Goal: Task Accomplishment & Management: Manage account settings

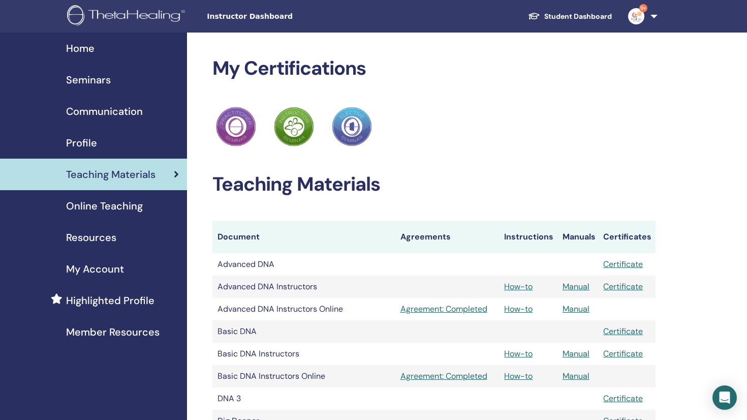
click at [100, 81] on span "Seminars" at bounding box center [88, 79] width 45 height 15
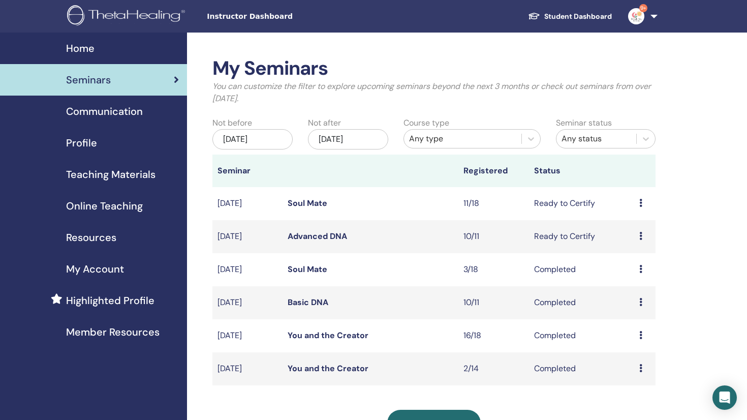
click at [643, 200] on icon at bounding box center [641, 203] width 3 height 8
click at [632, 241] on link "Attendees" at bounding box center [637, 239] width 39 height 11
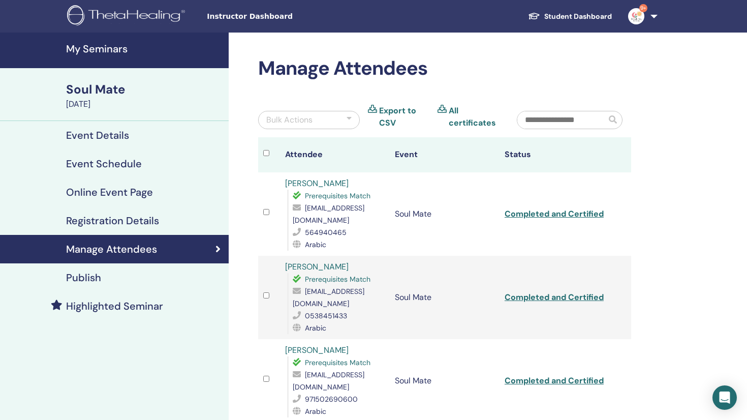
click at [103, 164] on h4 "Event Schedule" at bounding box center [104, 164] width 76 height 12
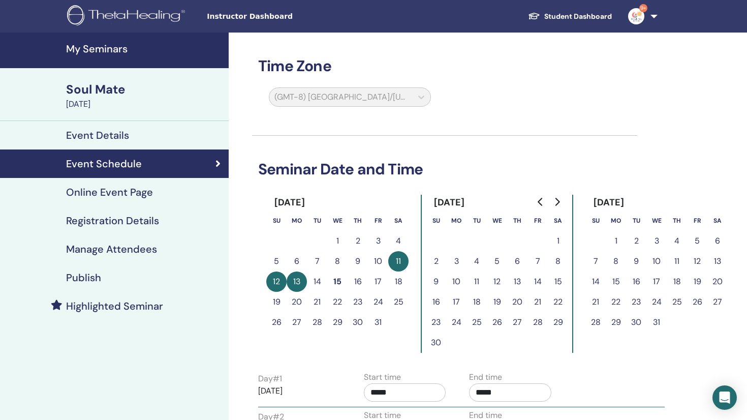
click at [99, 186] on h4 "Online Event Page" at bounding box center [109, 192] width 87 height 12
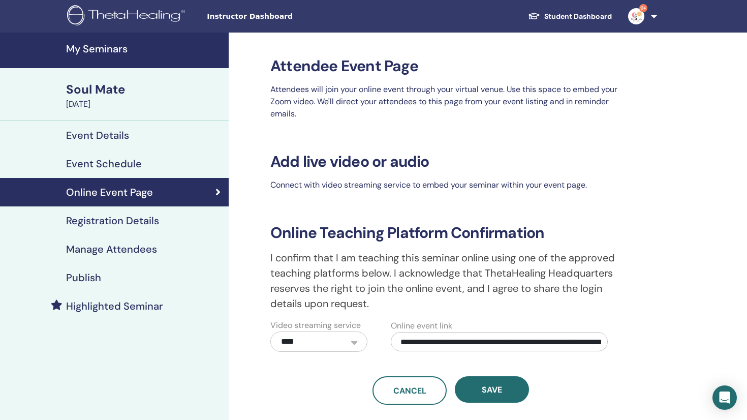
click at [98, 143] on link "Event Details" at bounding box center [114, 135] width 229 height 28
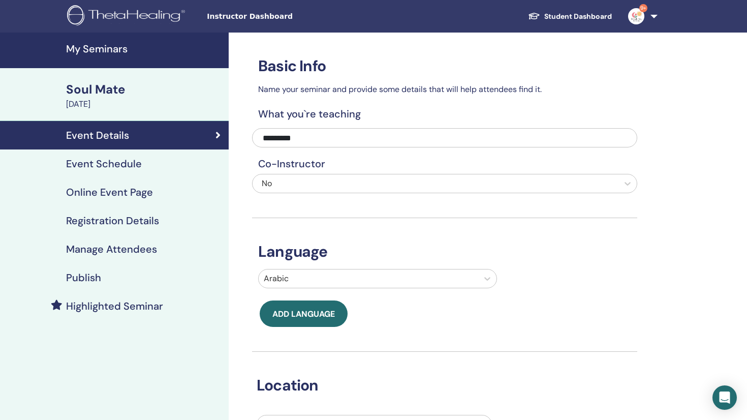
click at [95, 218] on h4 "Registration Details" at bounding box center [112, 221] width 93 height 12
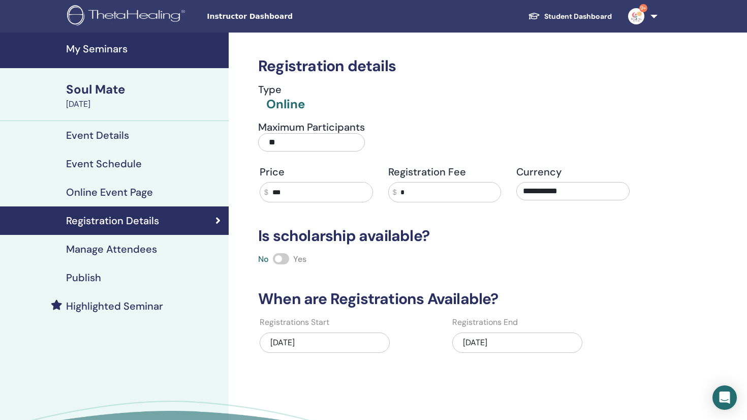
click at [507, 345] on div "10/13/2025" at bounding box center [517, 342] width 130 height 20
click at [495, 337] on div "10/13/2025" at bounding box center [517, 342] width 130 height 20
click at [470, 337] on div "10/13/2025" at bounding box center [517, 342] width 130 height 20
click at [467, 341] on div "10/13/2025" at bounding box center [517, 342] width 130 height 20
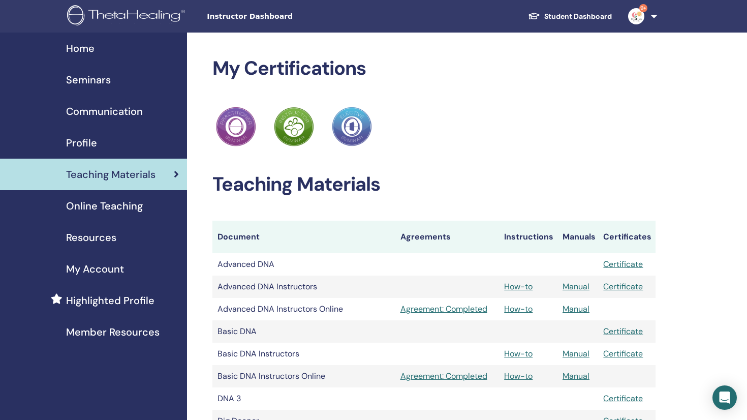
click at [104, 80] on span "Seminars" at bounding box center [88, 79] width 45 height 15
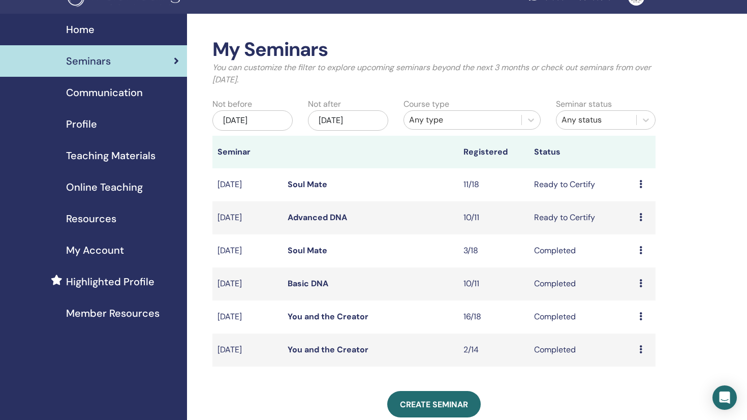
scroll to position [19, 0]
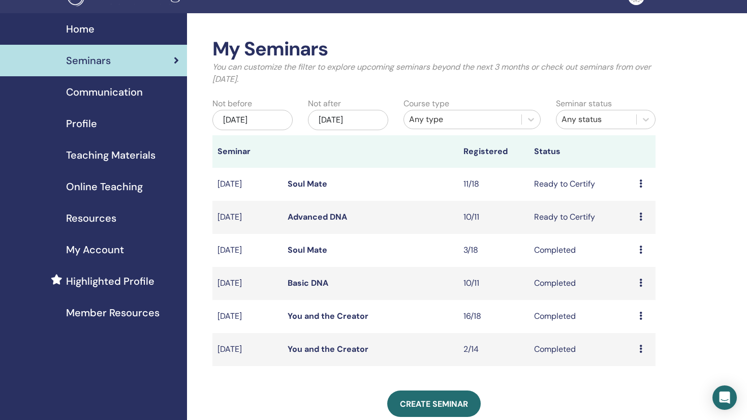
click at [642, 181] on icon at bounding box center [641, 183] width 3 height 8
click at [625, 218] on link "Attendees" at bounding box center [636, 220] width 39 height 11
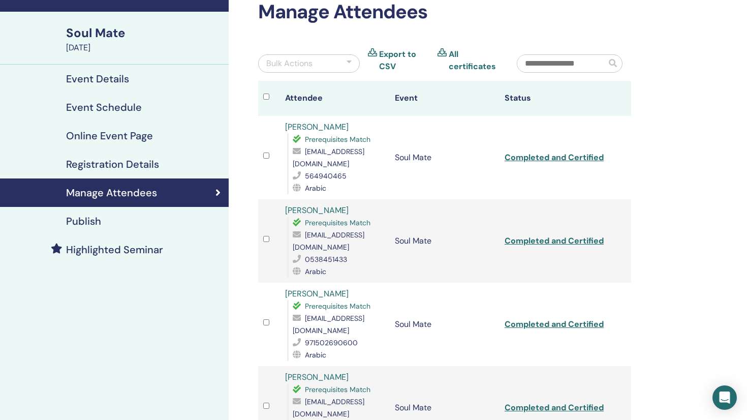
scroll to position [57, 0]
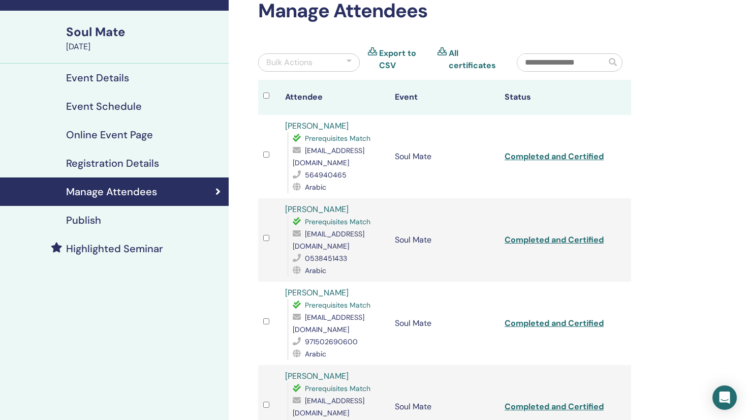
click at [554, 66] on input "text" at bounding box center [562, 62] width 89 height 17
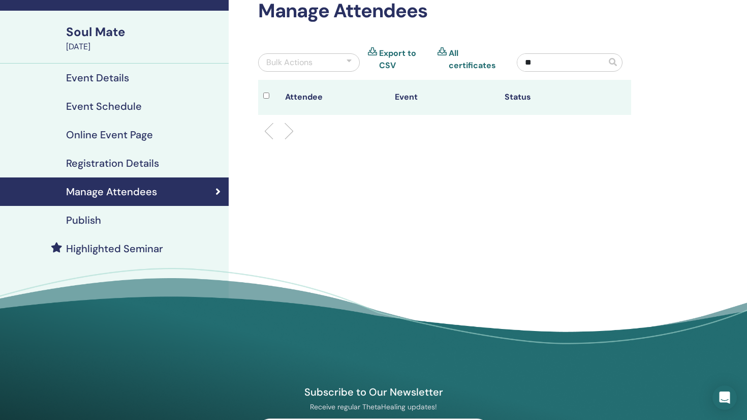
type input "*"
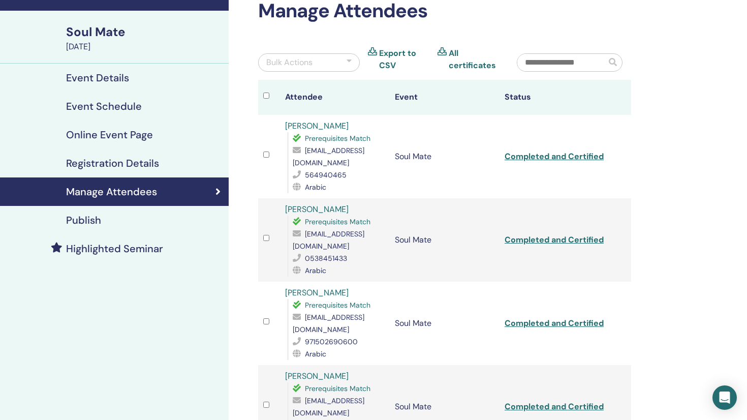
click at [449, 51] on link "All certificates" at bounding box center [475, 59] width 53 height 24
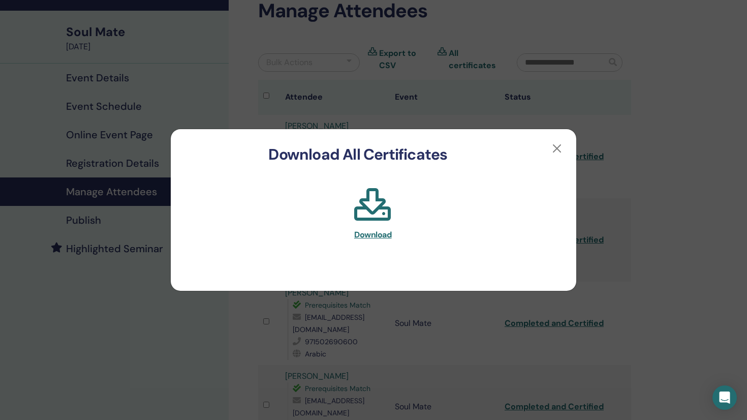
click at [368, 233] on span "Download" at bounding box center [373, 234] width 38 height 11
click at [378, 85] on div "Download All Certificates Download" at bounding box center [373, 210] width 747 height 420
click at [556, 146] on button "button" at bounding box center [557, 148] width 16 height 16
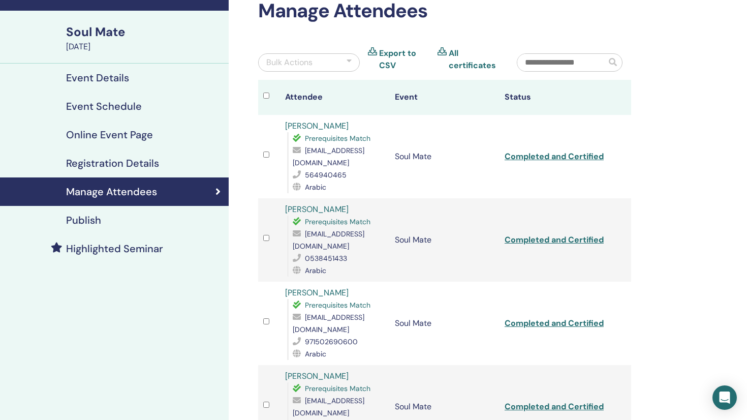
click at [390, 52] on link "Export to CSV" at bounding box center [404, 59] width 50 height 24
click at [349, 59] on div at bounding box center [349, 62] width 5 height 12
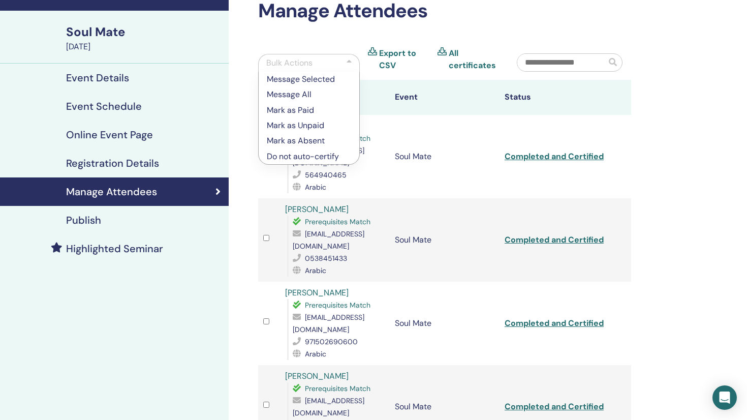
click at [350, 58] on div at bounding box center [349, 63] width 5 height 12
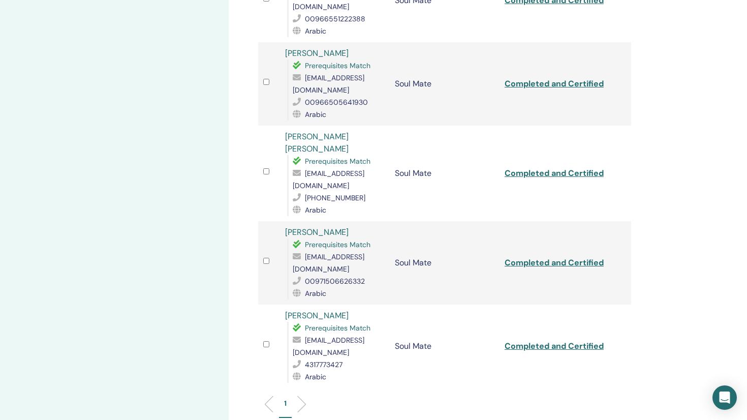
scroll to position [727, 0]
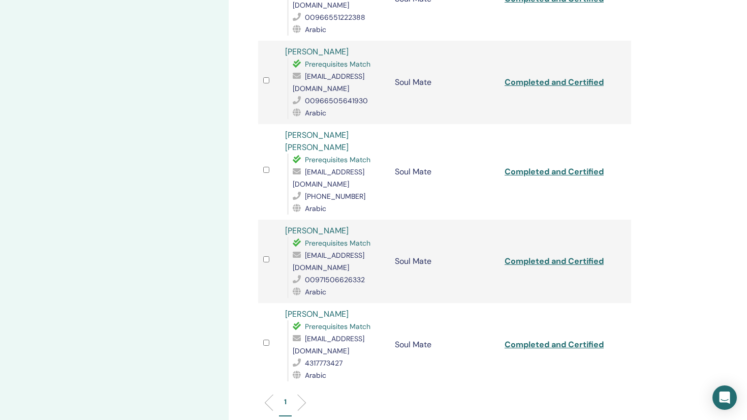
click at [303, 394] on li at bounding box center [297, 402] width 17 height 17
click at [265, 394] on li at bounding box center [272, 402] width 17 height 17
click at [299, 394] on li at bounding box center [297, 402] width 17 height 17
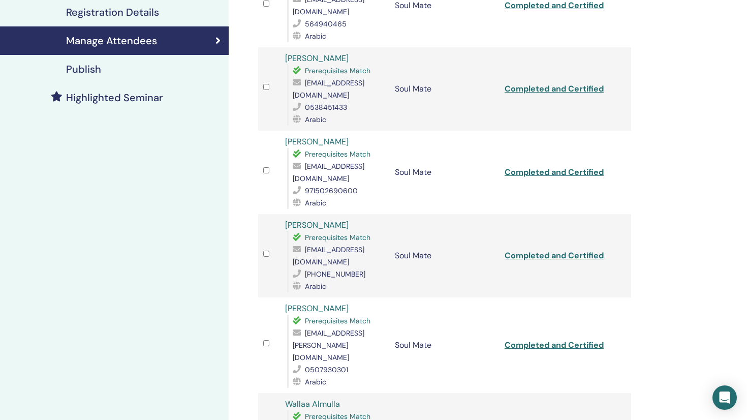
scroll to position [0, 0]
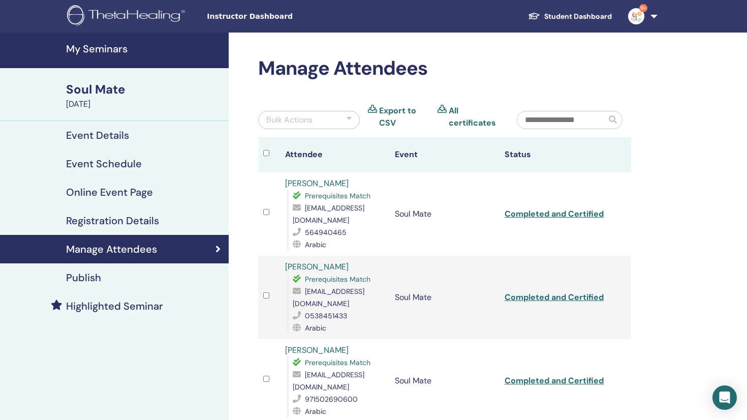
click at [651, 13] on link "9+" at bounding box center [641, 16] width 42 height 33
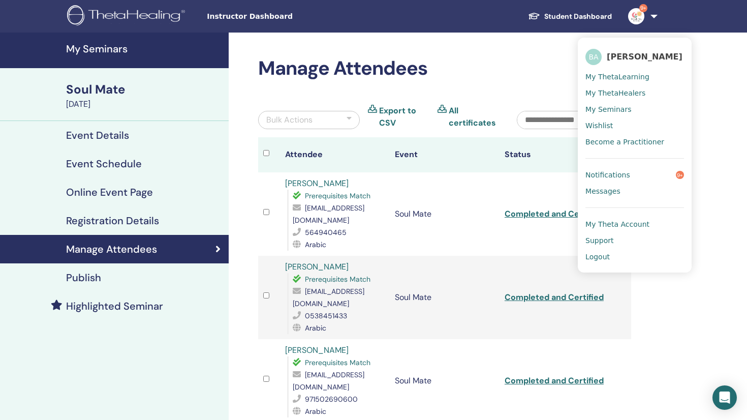
click at [627, 176] on span "Notifications" at bounding box center [608, 174] width 45 height 9
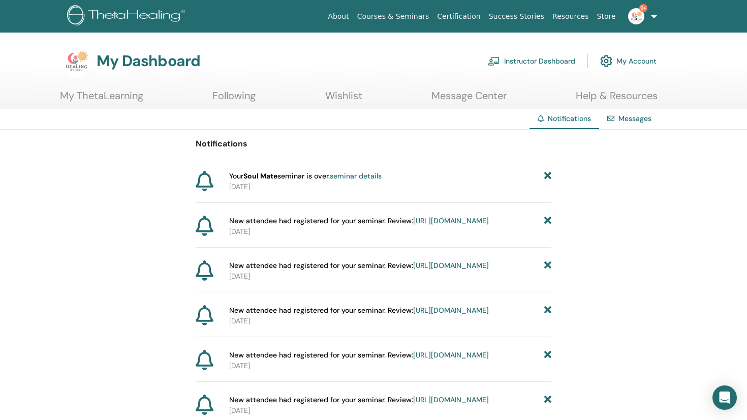
click at [98, 96] on link "My ThetaLearning" at bounding box center [101, 99] width 83 height 20
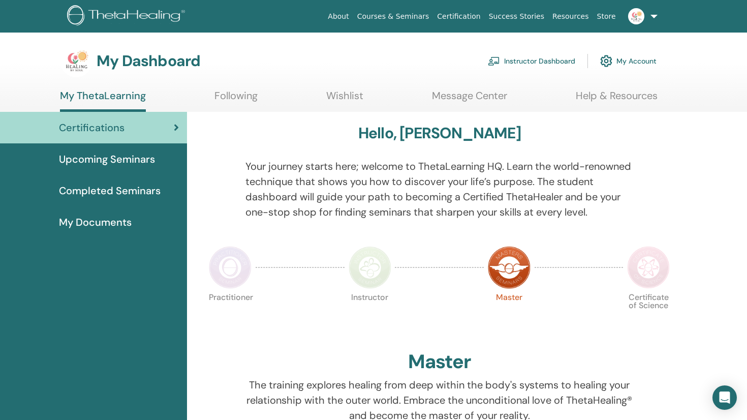
click at [530, 65] on link "Instructor Dashboard" at bounding box center [531, 61] width 87 height 22
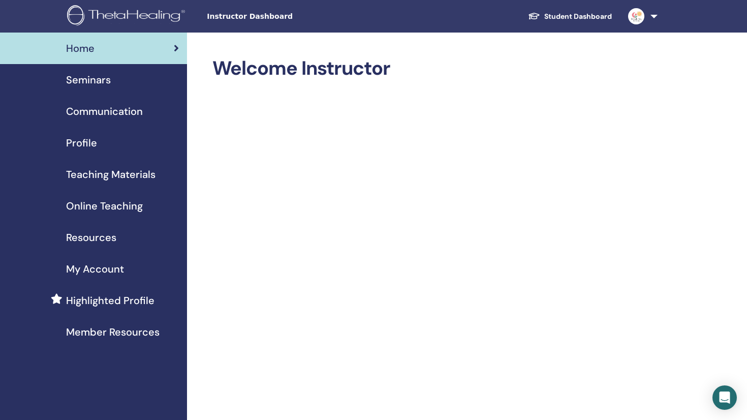
click at [96, 79] on span "Seminars" at bounding box center [88, 79] width 45 height 15
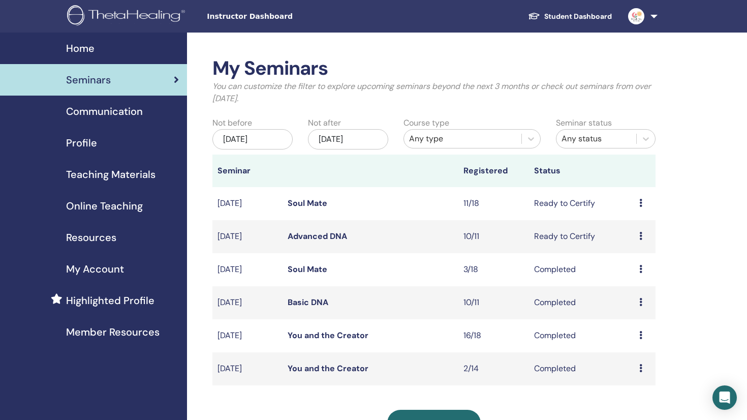
click at [639, 203] on td "Preview Edit Attendees Cancel" at bounding box center [644, 203] width 21 height 33
click at [640, 203] on icon at bounding box center [641, 203] width 3 height 8
click at [621, 209] on link "Preview" at bounding box center [629, 210] width 29 height 11
click at [641, 203] on icon at bounding box center [641, 203] width 3 height 8
click at [634, 242] on link "Attendees" at bounding box center [635, 241] width 39 height 11
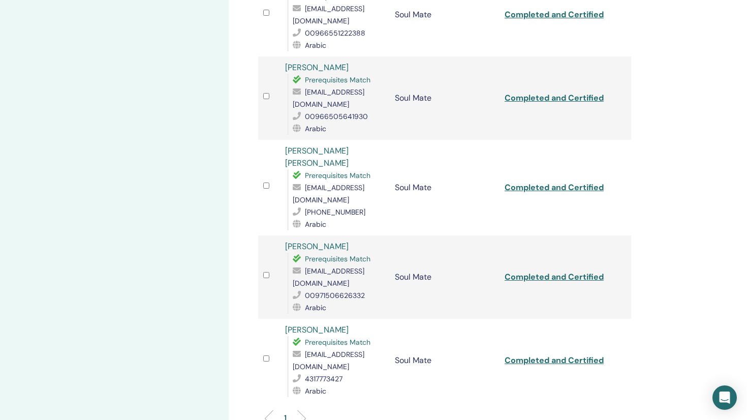
scroll to position [712, 0]
click at [304, 409] on li at bounding box center [297, 417] width 17 height 17
click at [267, 409] on li at bounding box center [272, 417] width 17 height 17
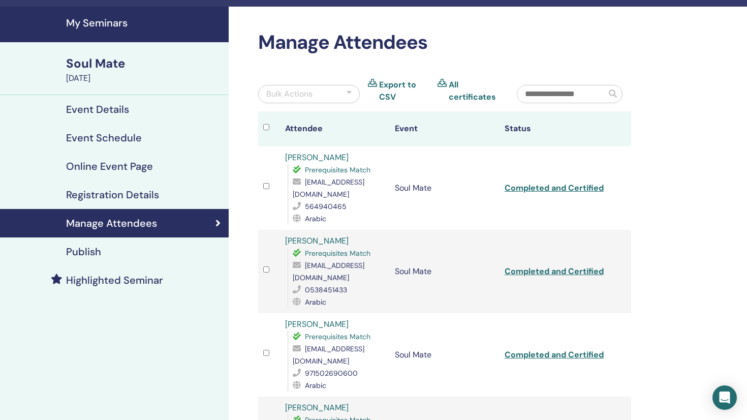
scroll to position [25, 0]
